Goal: Information Seeking & Learning: Learn about a topic

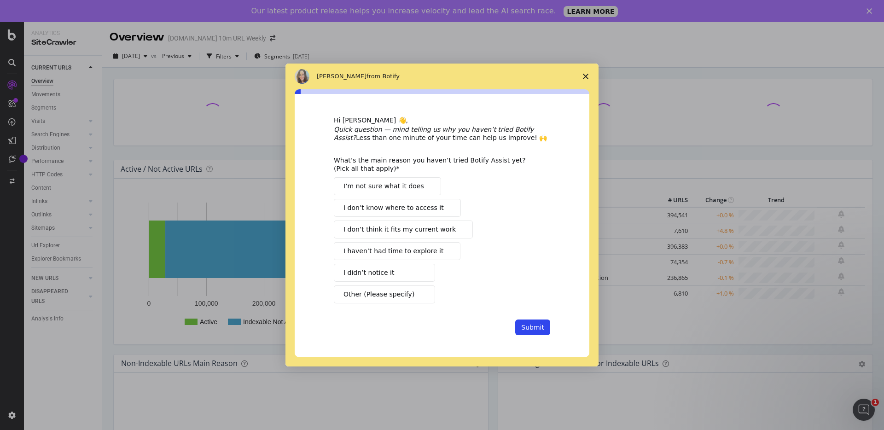
click at [584, 74] on icon "Close survey" at bounding box center [586, 77] width 6 height 6
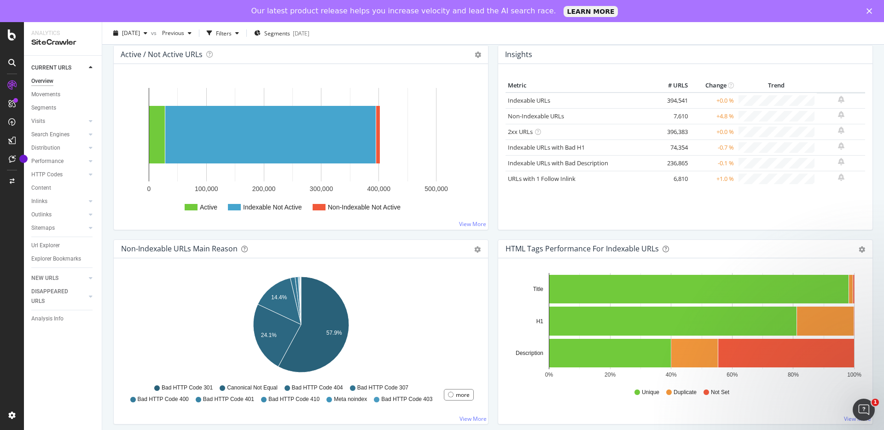
scroll to position [110, 0]
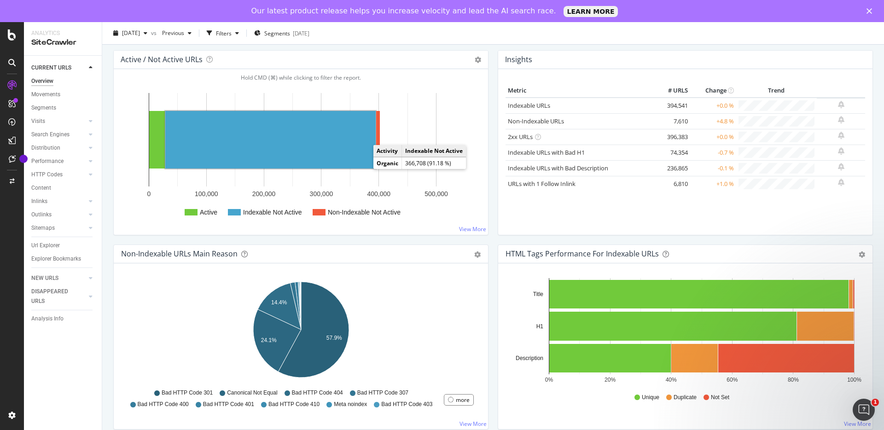
click at [358, 146] on rect "A chart." at bounding box center [270, 140] width 210 height 58
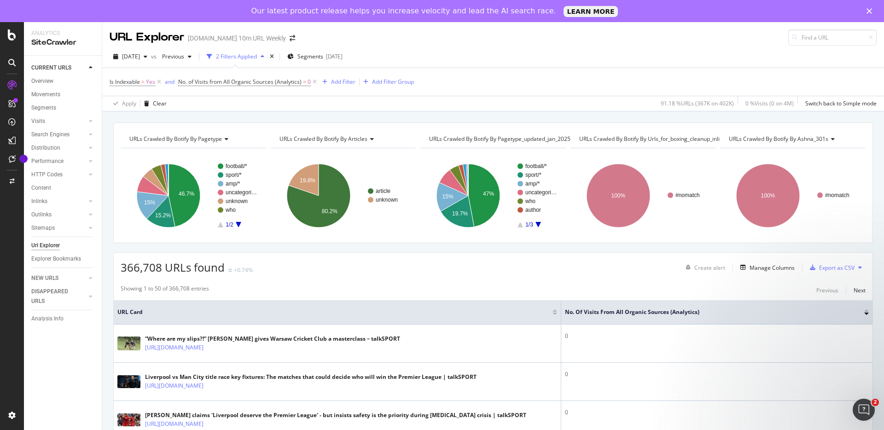
click at [869, 14] on div "Our latest product release helps you increase velocity and lead the AI search r…" at bounding box center [442, 11] width 884 height 15
click at [869, 11] on polygon "Close" at bounding box center [870, 11] width 6 height 6
